Goal: Task Accomplishment & Management: Use online tool/utility

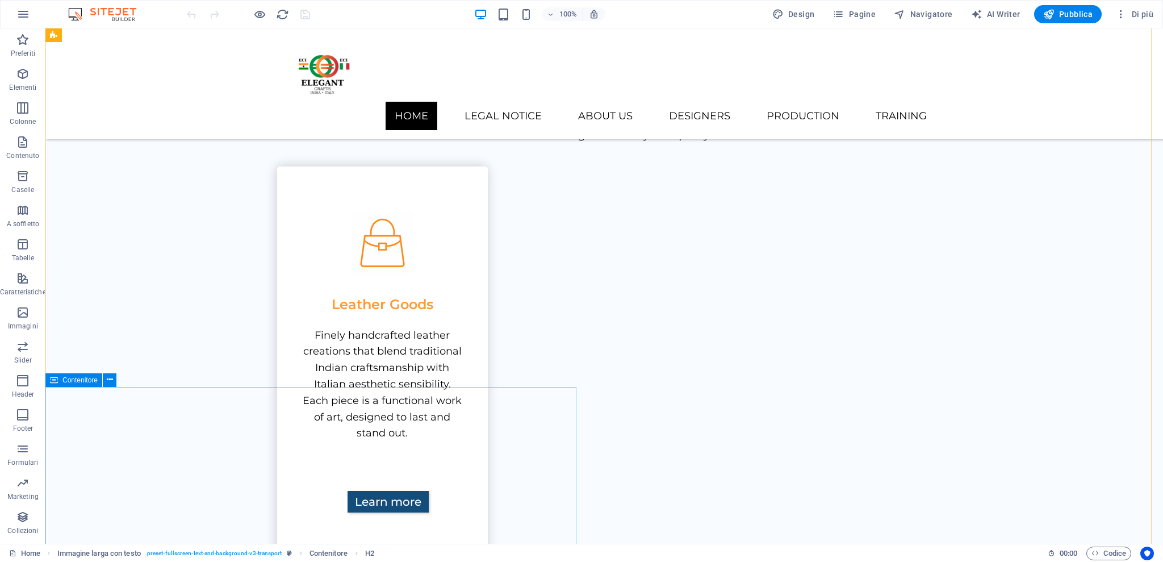
scroll to position [767, 0]
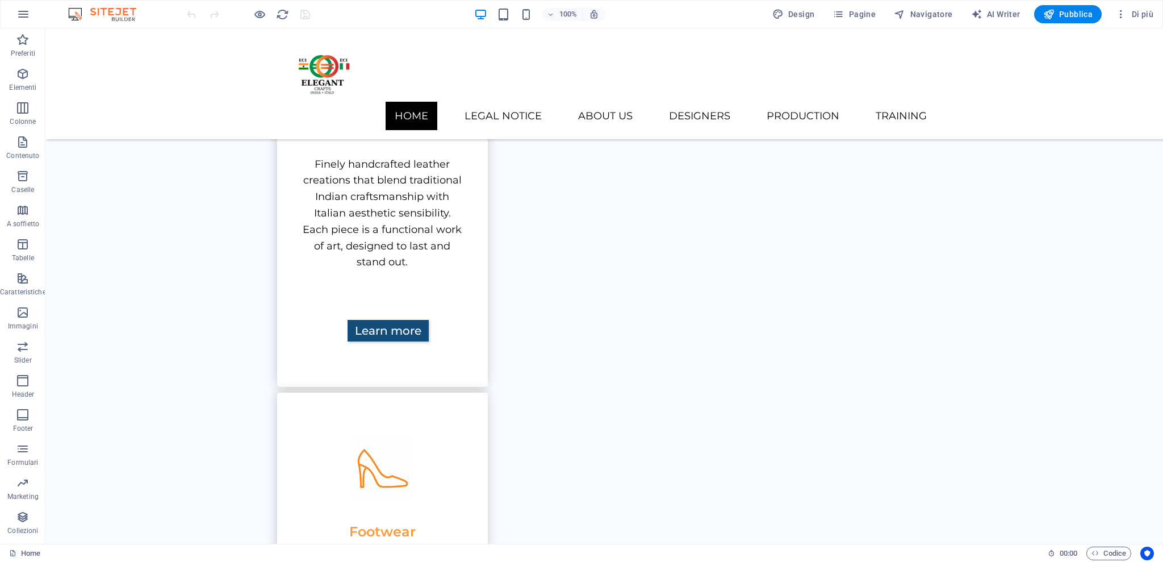
click at [8, 550] on div "Home 00 : 00 Codice" at bounding box center [581, 553] width 1163 height 18
click at [7, 552] on div "Home 00 : 00 Codice" at bounding box center [581, 553] width 1163 height 18
click at [14, 550] on icon at bounding box center [12, 552] width 7 height 7
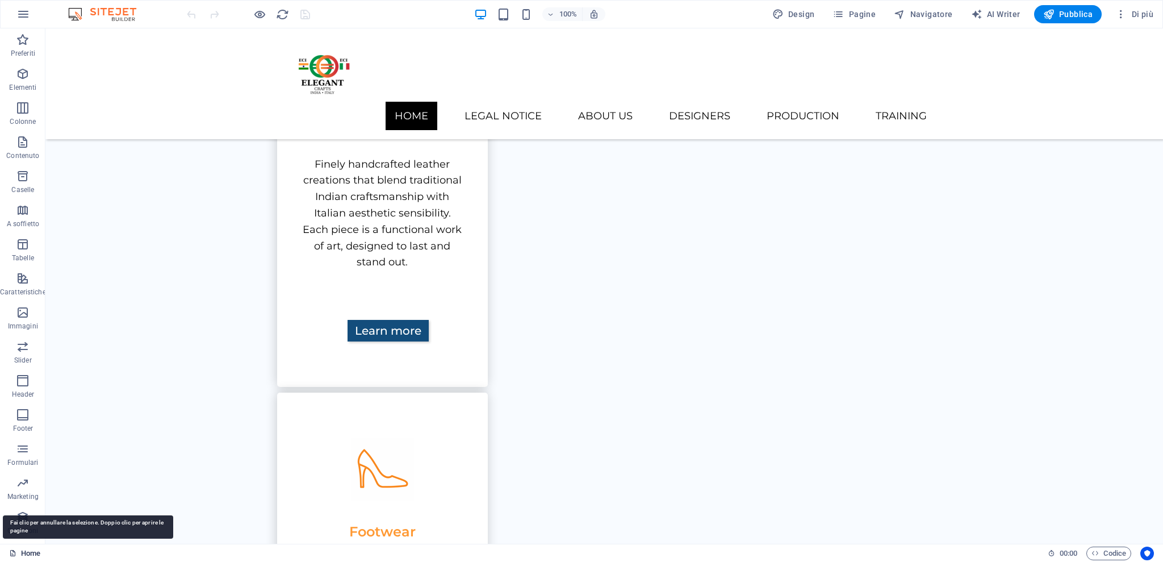
click at [14, 550] on icon at bounding box center [12, 552] width 7 height 7
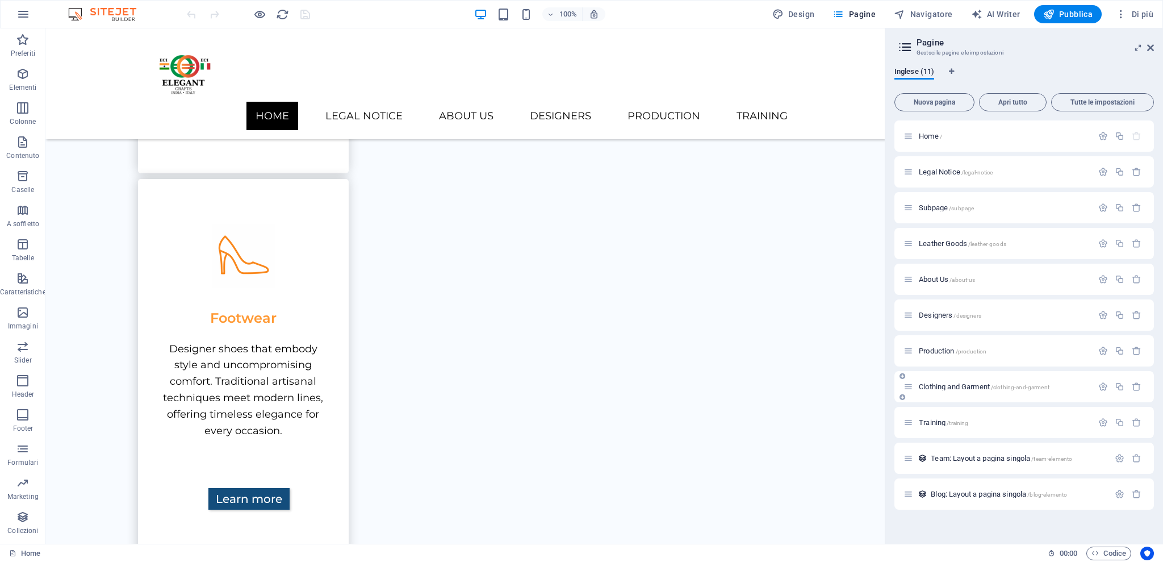
scroll to position [994, 0]
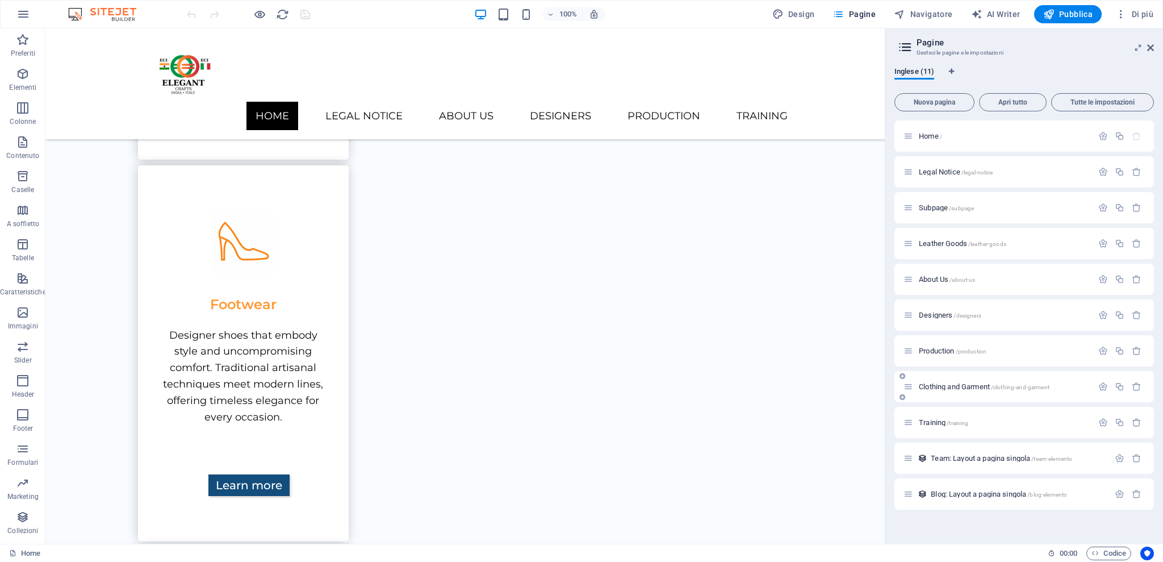
click at [927, 390] on div "Clothing and Garment /clothing-and-garment" at bounding box center [998, 386] width 189 height 13
click at [939, 384] on span "Clothing and Garment /clothing-and-garment" at bounding box center [984, 386] width 131 height 9
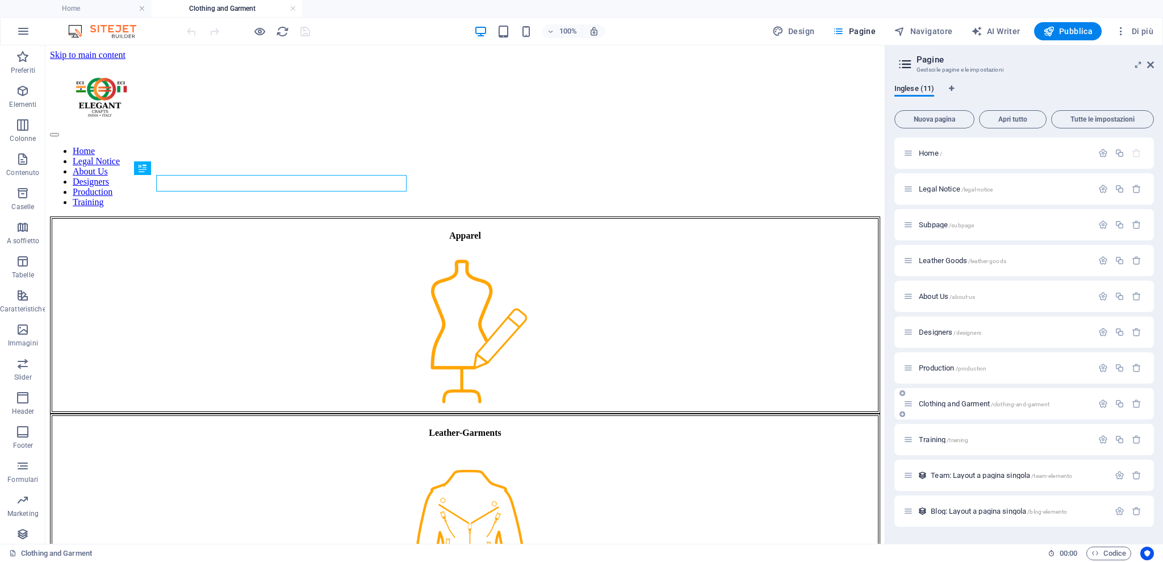
scroll to position [0, 0]
click at [946, 124] on button "Nuova pagina" at bounding box center [935, 119] width 80 height 18
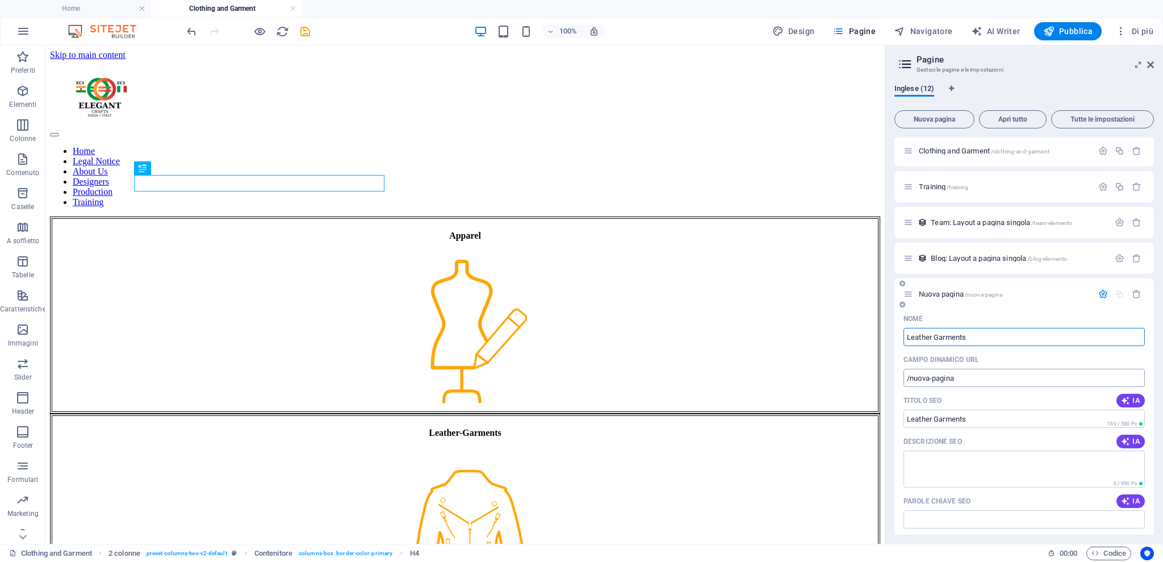
type input "Leather Garments"
type input "/leather-garments"
type input "Leather Garments"
click at [1083, 86] on div "Inglese (12)" at bounding box center [1025, 95] width 260 height 22
click at [1004, 333] on input "Leather Garments" at bounding box center [1024, 337] width 241 height 18
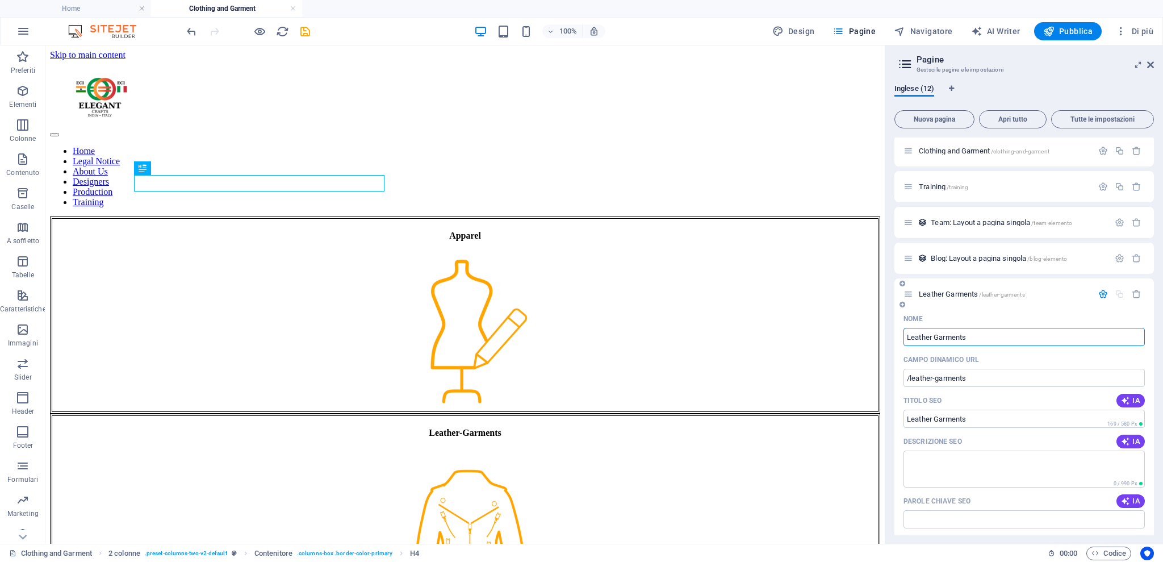
click at [907, 294] on icon at bounding box center [909, 294] width 10 height 10
click at [1089, 31] on span "Pubblica" at bounding box center [1069, 31] width 50 height 11
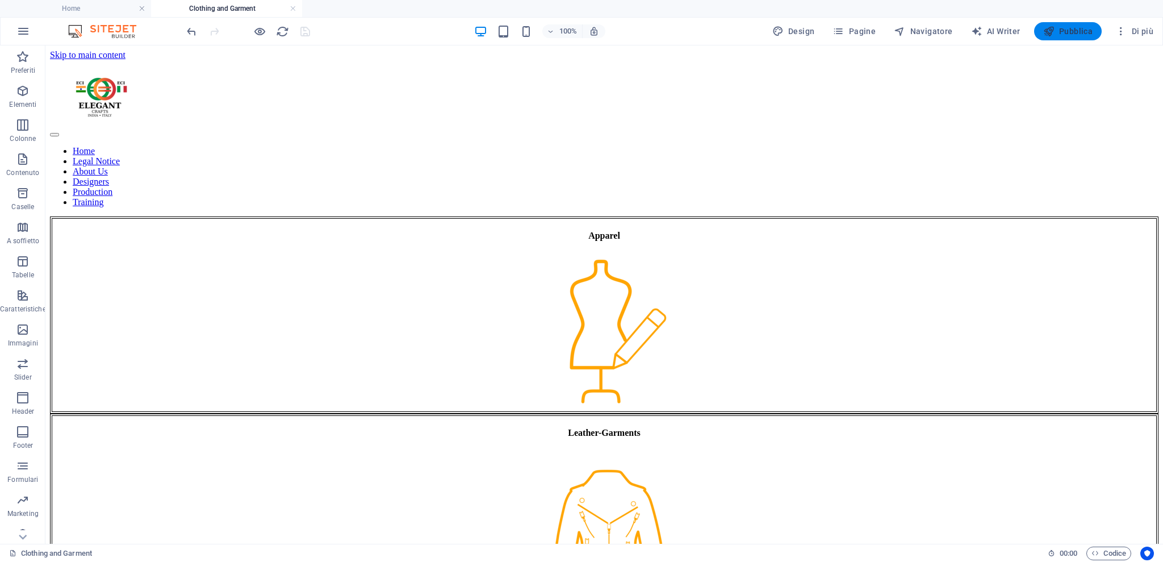
click at [1056, 30] on span "Pubblica" at bounding box center [1069, 31] width 50 height 11
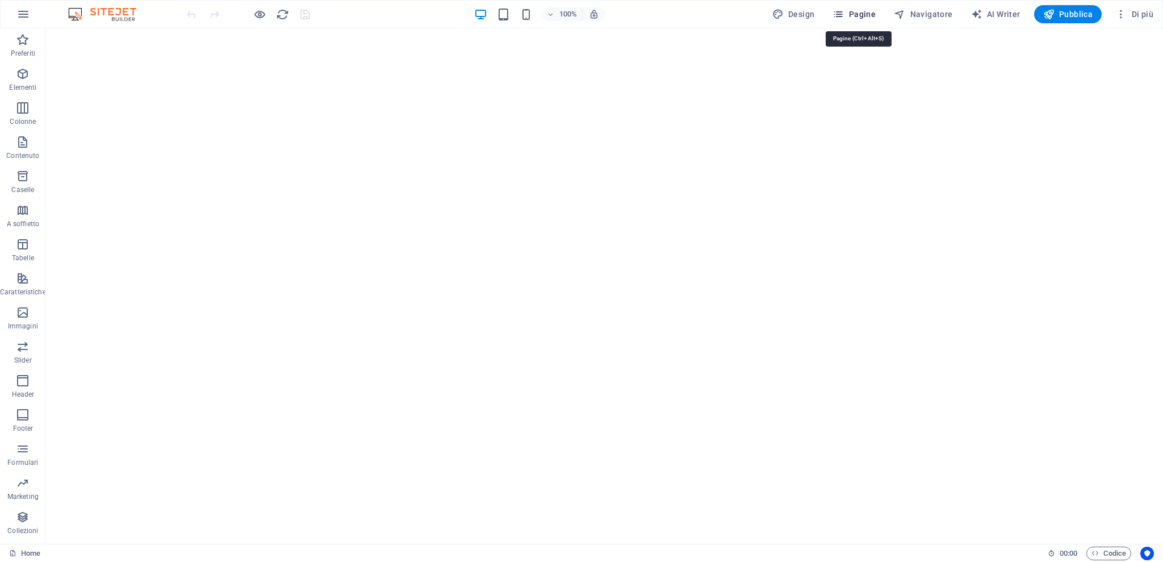
click at [864, 19] on span "Pagine" at bounding box center [854, 14] width 43 height 11
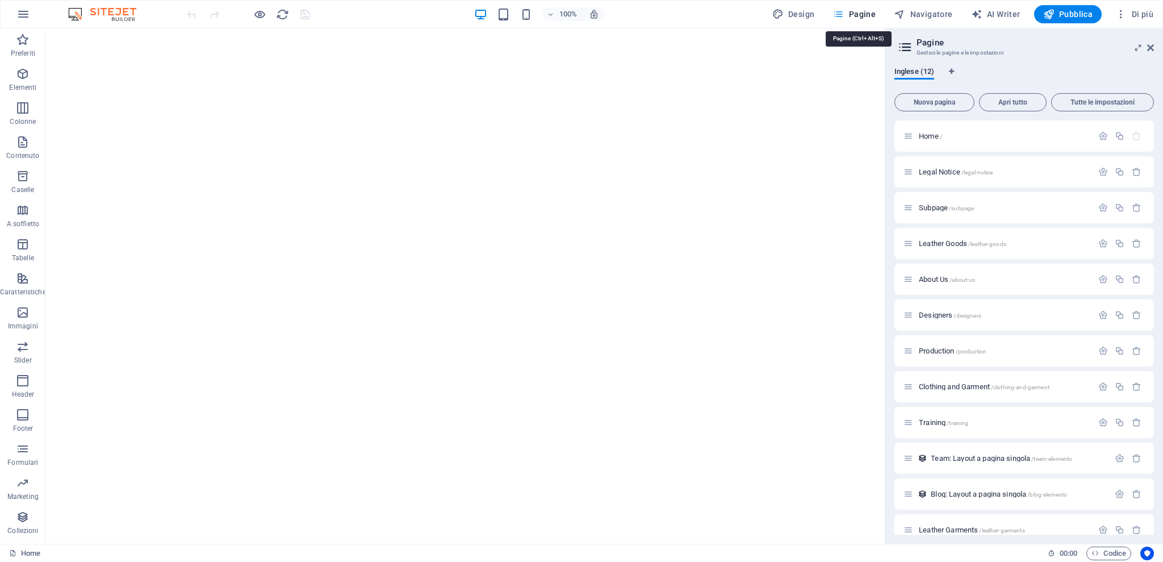
click at [852, 21] on button "Pagine" at bounding box center [854, 14] width 52 height 18
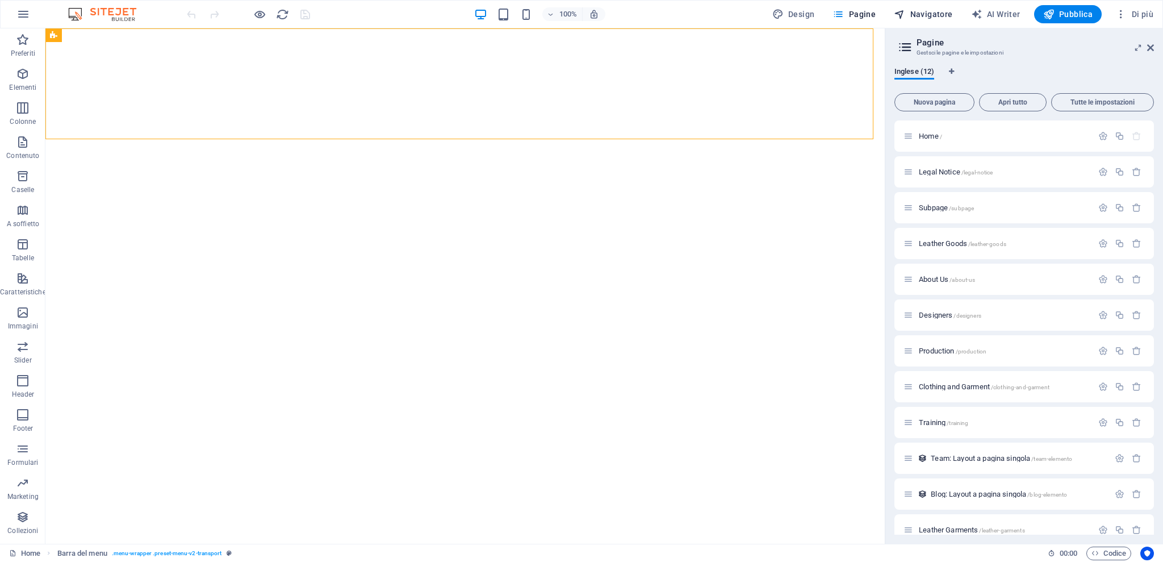
click at [931, 12] on span "Navigatore" at bounding box center [923, 14] width 59 height 11
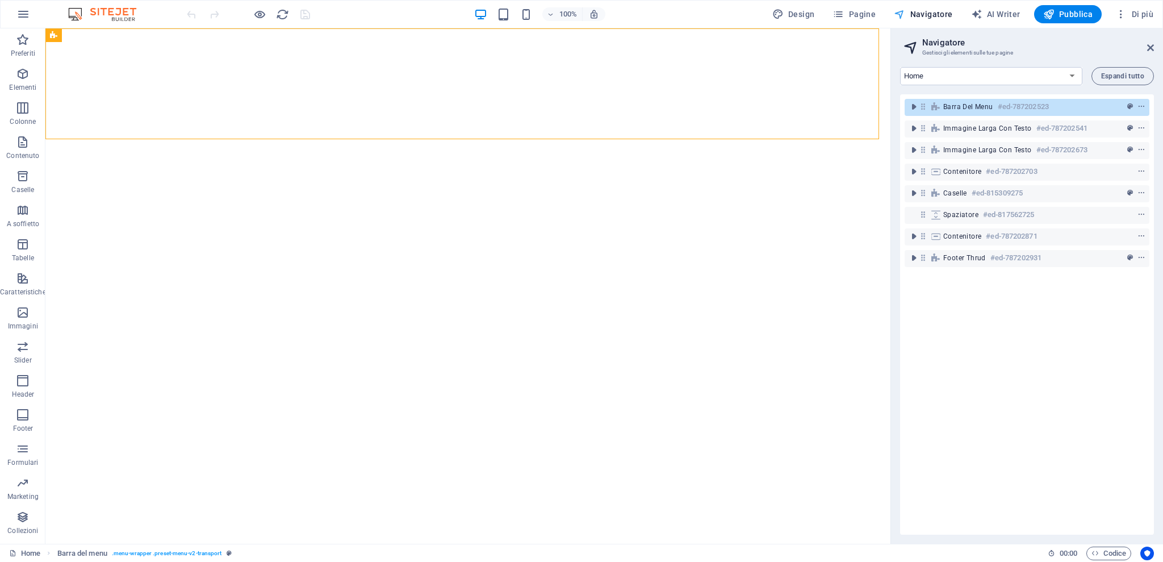
click at [935, 16] on span "Navigatore" at bounding box center [923, 14] width 59 height 11
click at [258, 12] on icon "button" at bounding box center [259, 14] width 13 height 13
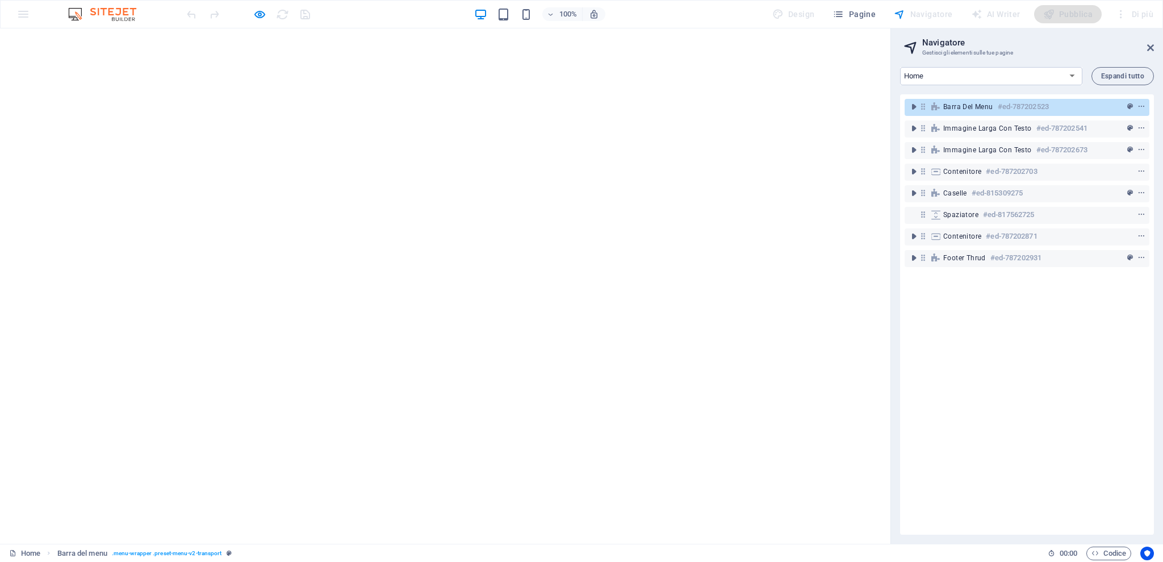
select select "15315447-en"
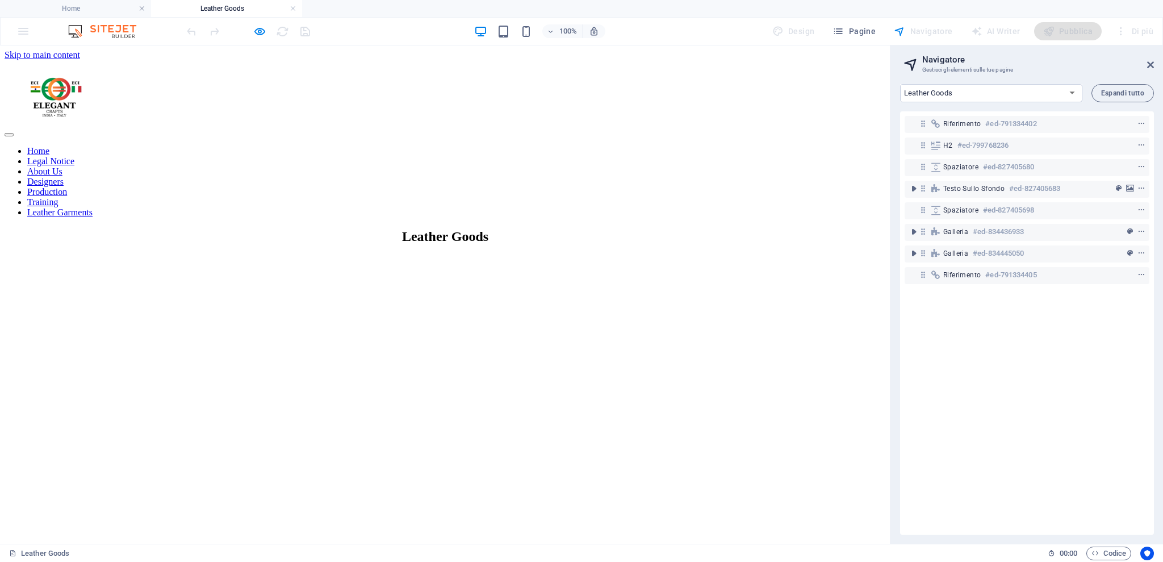
drag, startPoint x: 306, startPoint y: 398, endPoint x: 174, endPoint y: 326, distance: 150.3
click at [261, 34] on icon "button" at bounding box center [259, 31] width 13 height 13
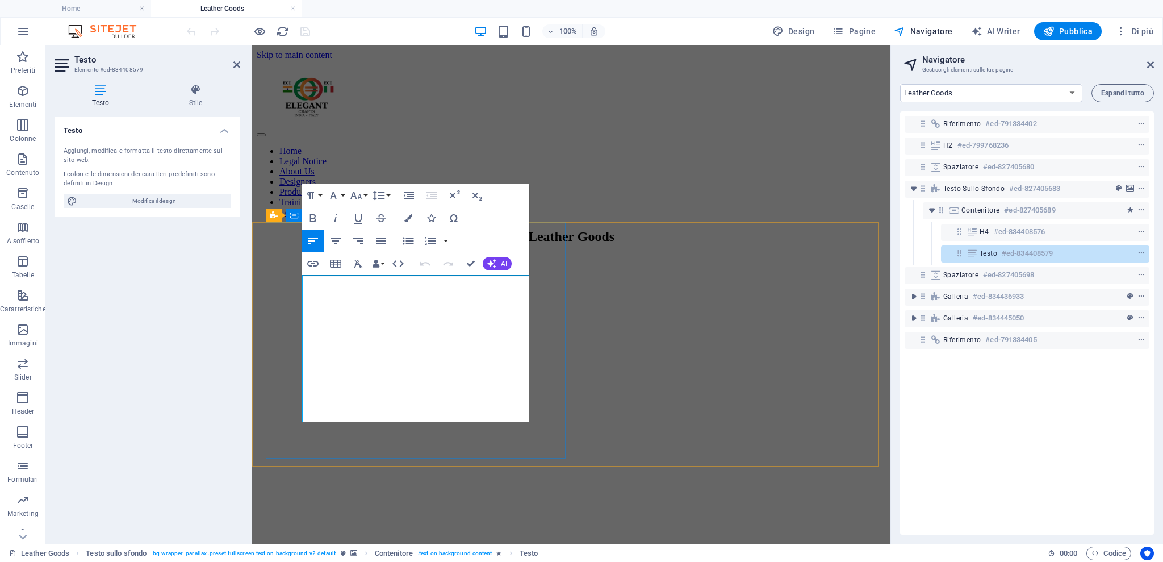
drag, startPoint x: 514, startPoint y: 414, endPoint x: 296, endPoint y: 262, distance: 264.9
copy p "Discover our exclusive handcrafted leather collection, where ancient artisanal …"
